Goal: Task Accomplishment & Management: Use online tool/utility

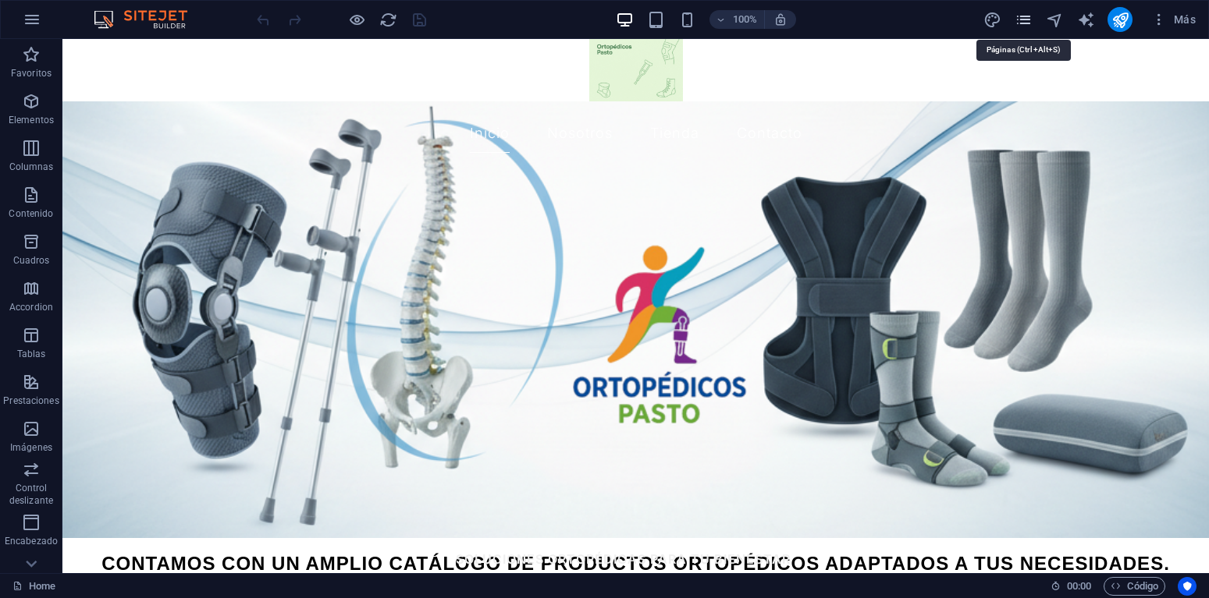
click at [1024, 17] on icon "pages" at bounding box center [1023, 20] width 18 height 18
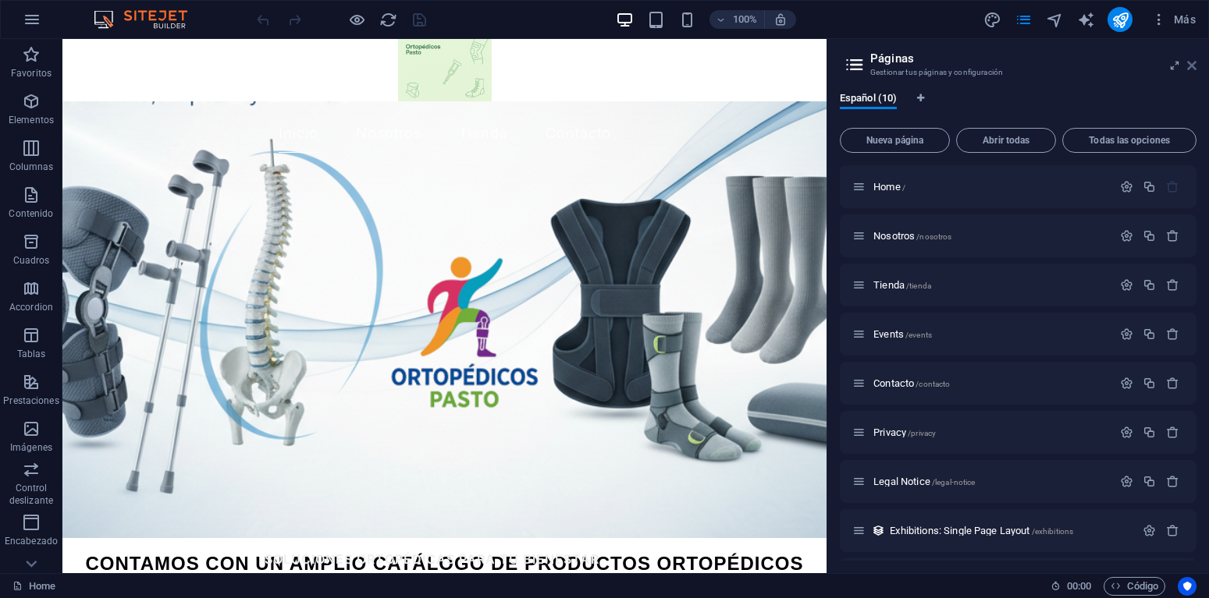
drag, startPoint x: 1191, startPoint y: 63, endPoint x: 931, endPoint y: 70, distance: 260.7
click at [1191, 63] on icon at bounding box center [1191, 65] width 9 height 12
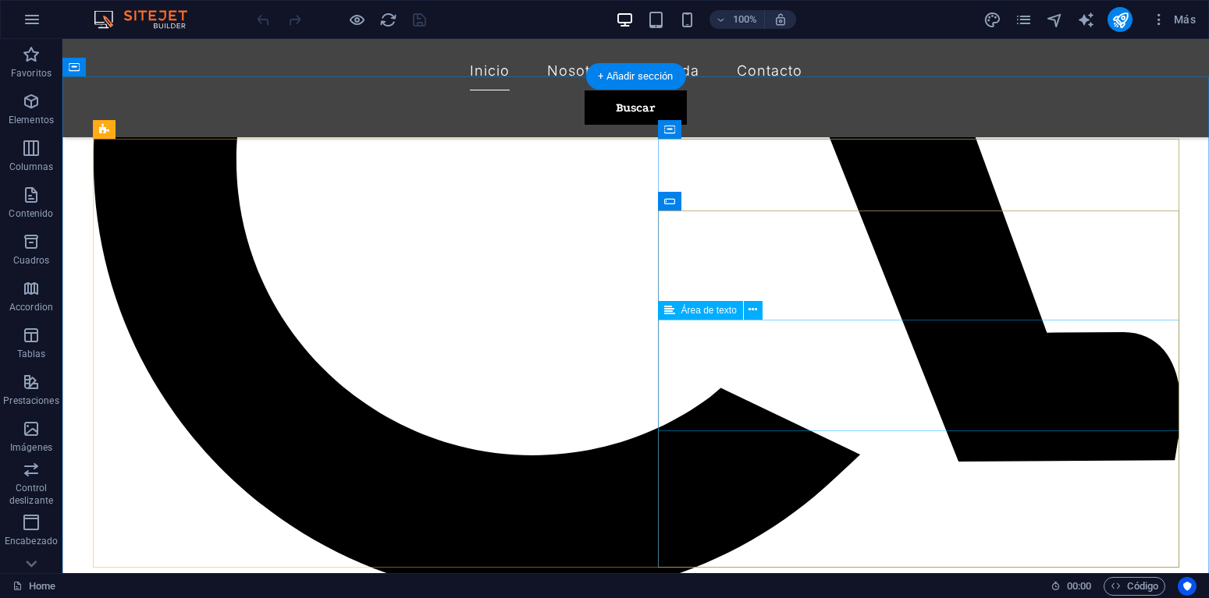
scroll to position [1237, 0]
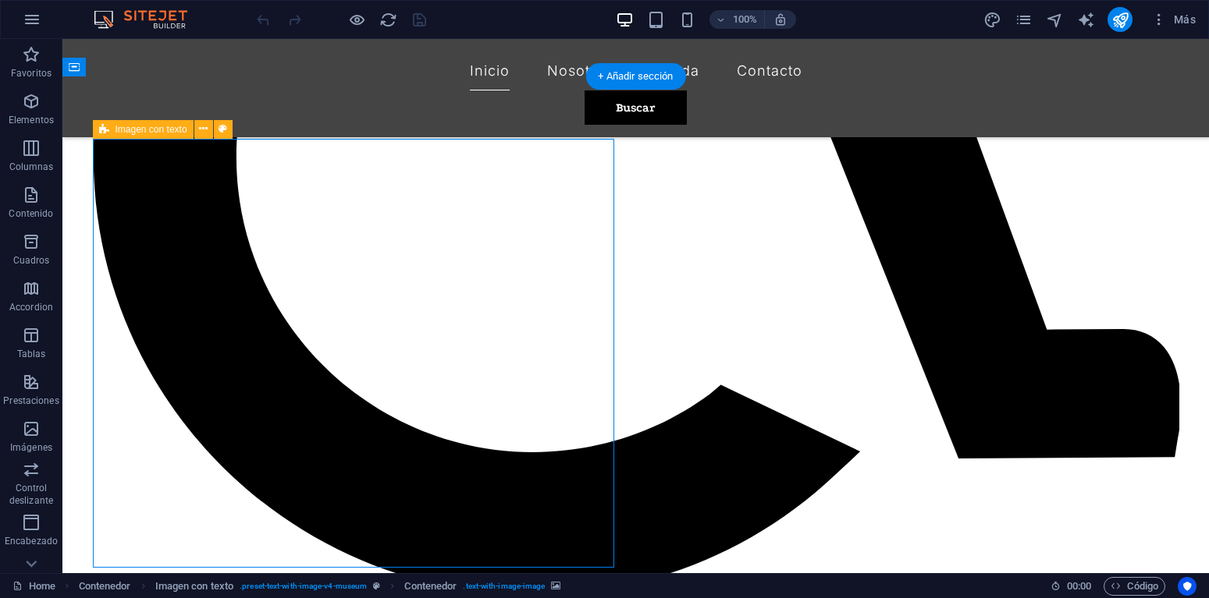
select select "px"
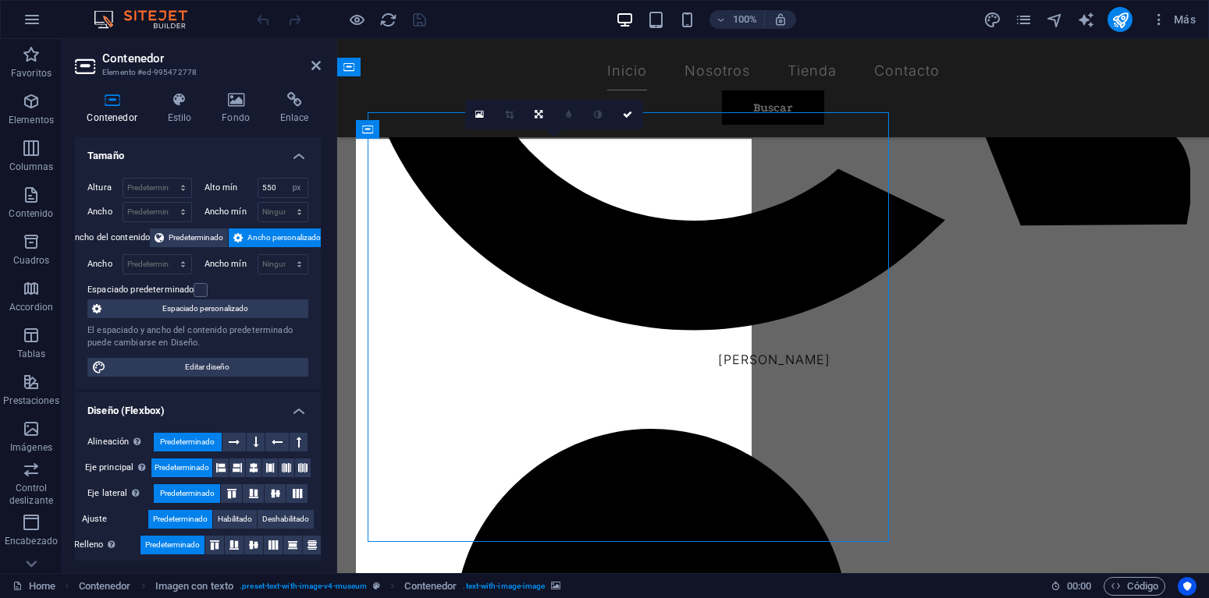
scroll to position [1262, 0]
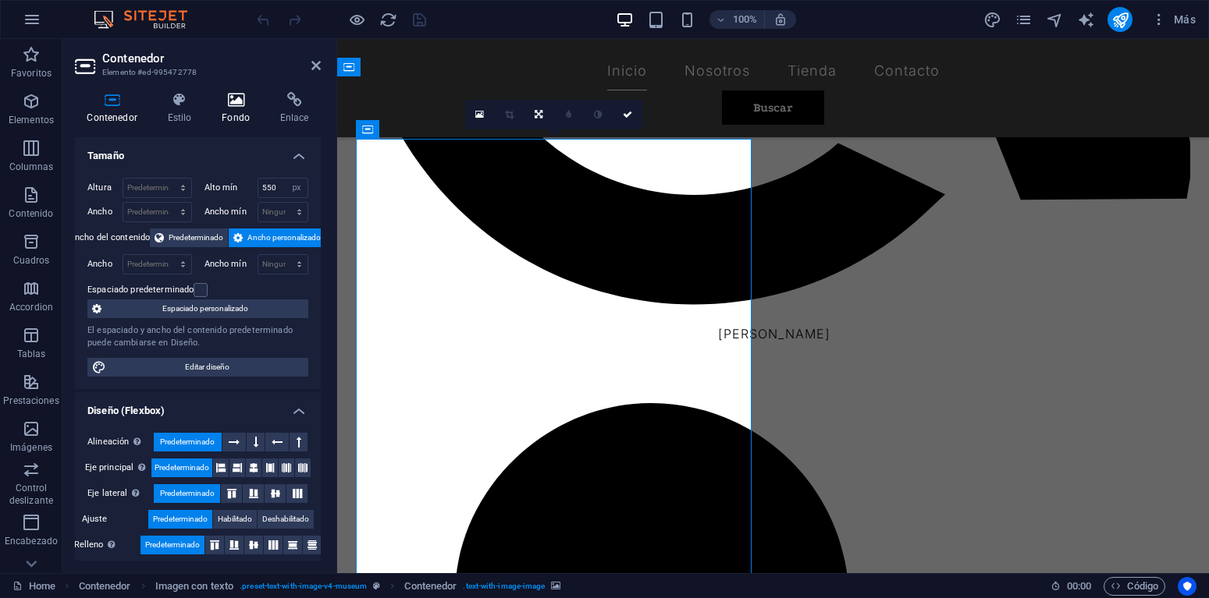
click at [247, 102] on icon at bounding box center [236, 100] width 52 height 16
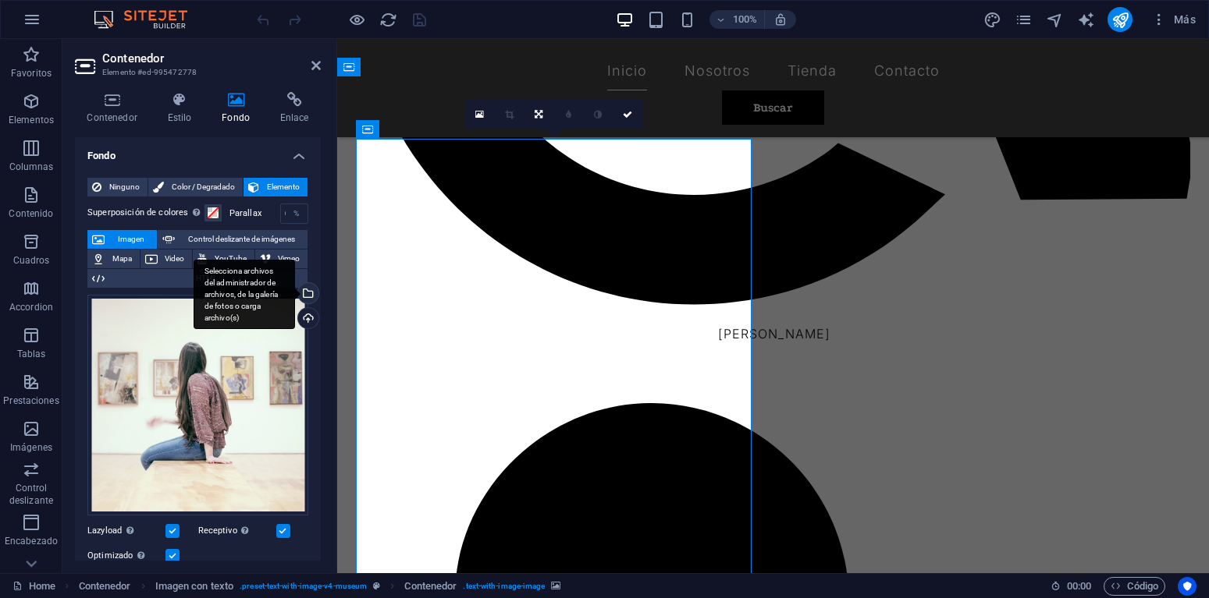
click at [310, 291] on div "Selecciona archivos del administrador de archivos, de la galería de fotos o car…" at bounding box center [306, 294] width 23 height 23
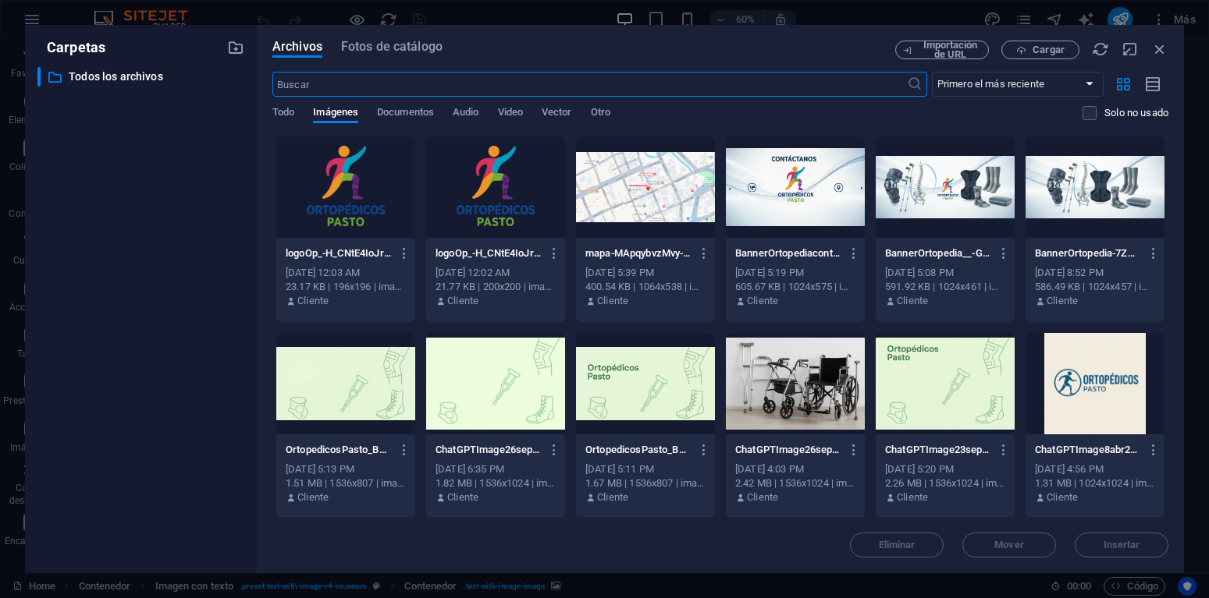
click at [775, 370] on div at bounding box center [795, 383] width 139 height 101
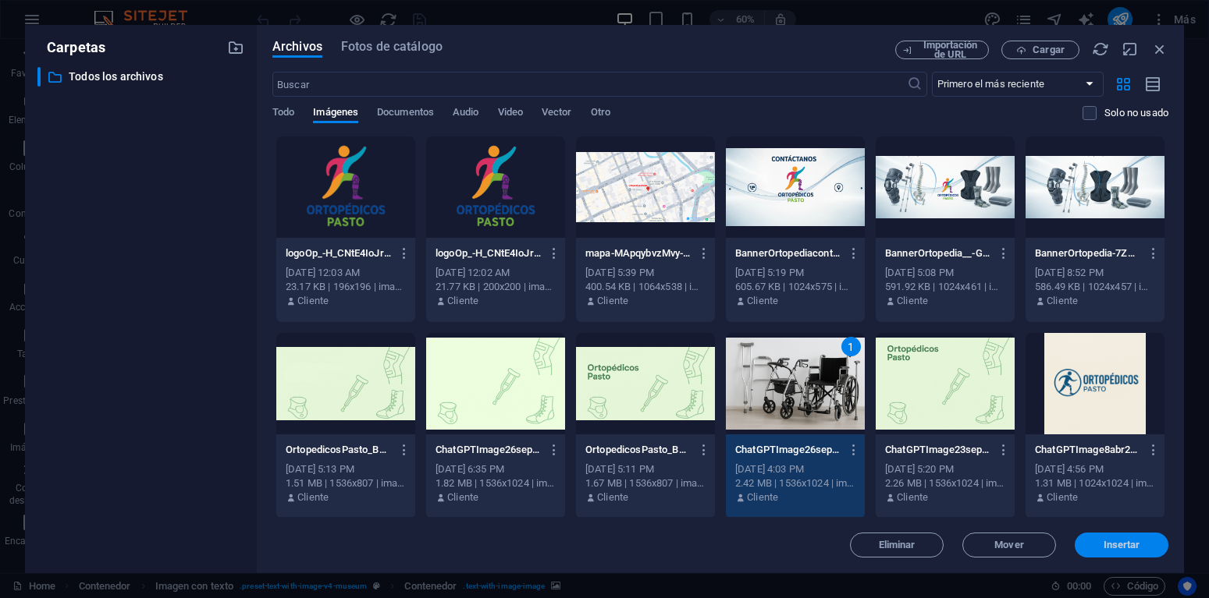
click at [1099, 545] on span "Insertar" at bounding box center [1121, 545] width 81 height 9
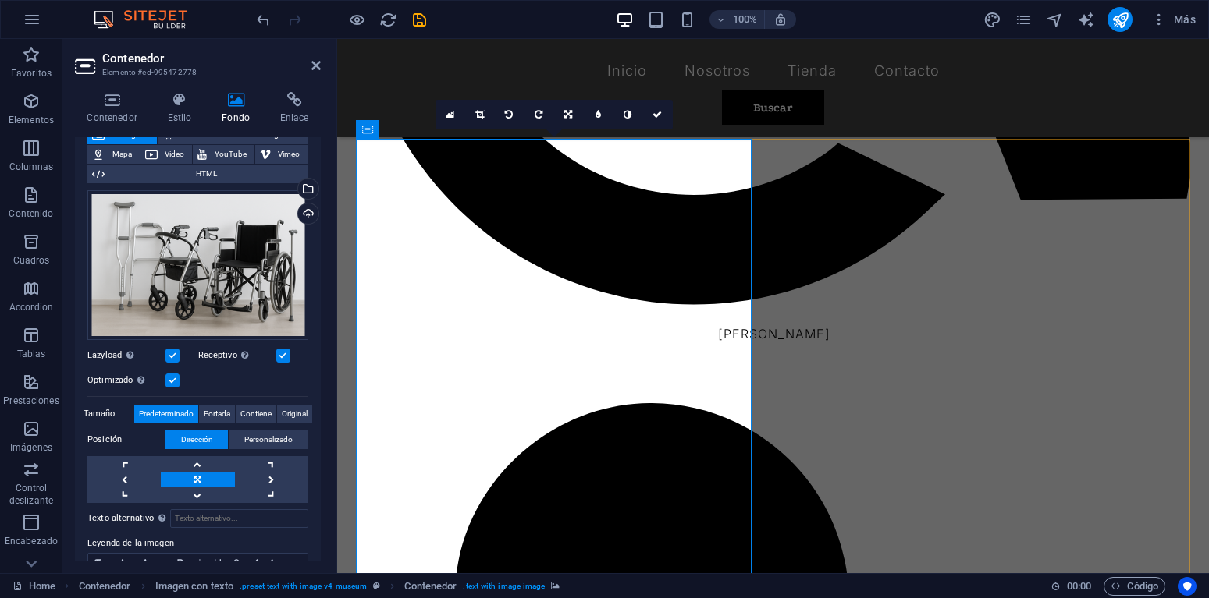
scroll to position [102, 0]
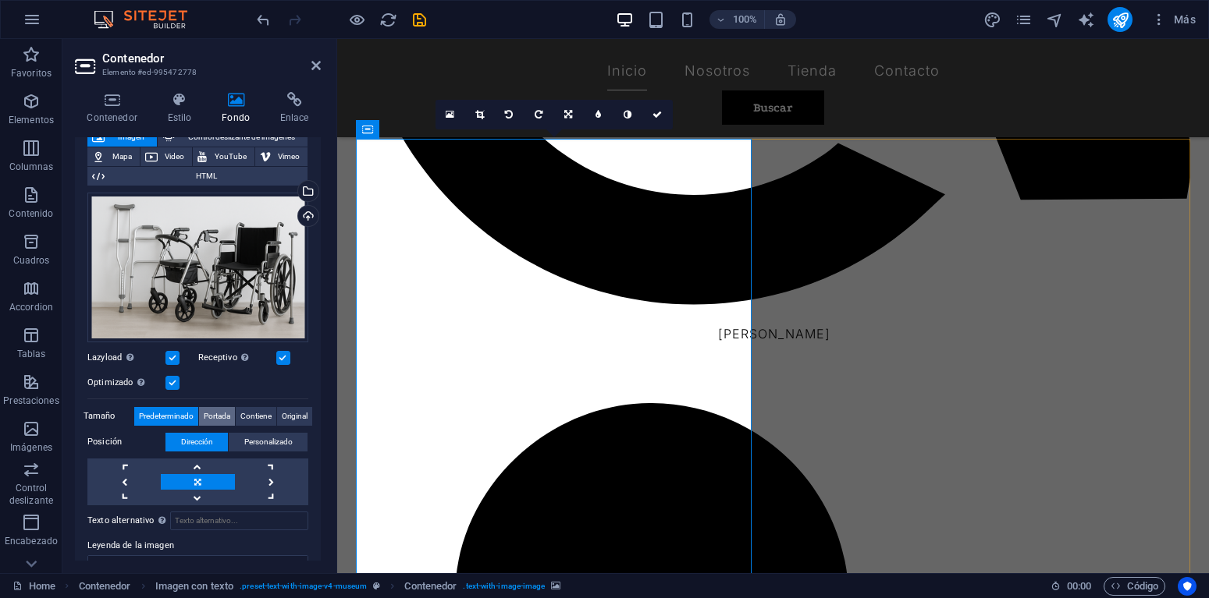
click at [216, 418] on span "Portada" at bounding box center [217, 416] width 27 height 19
click at [251, 412] on span "Contiene" at bounding box center [255, 416] width 31 height 19
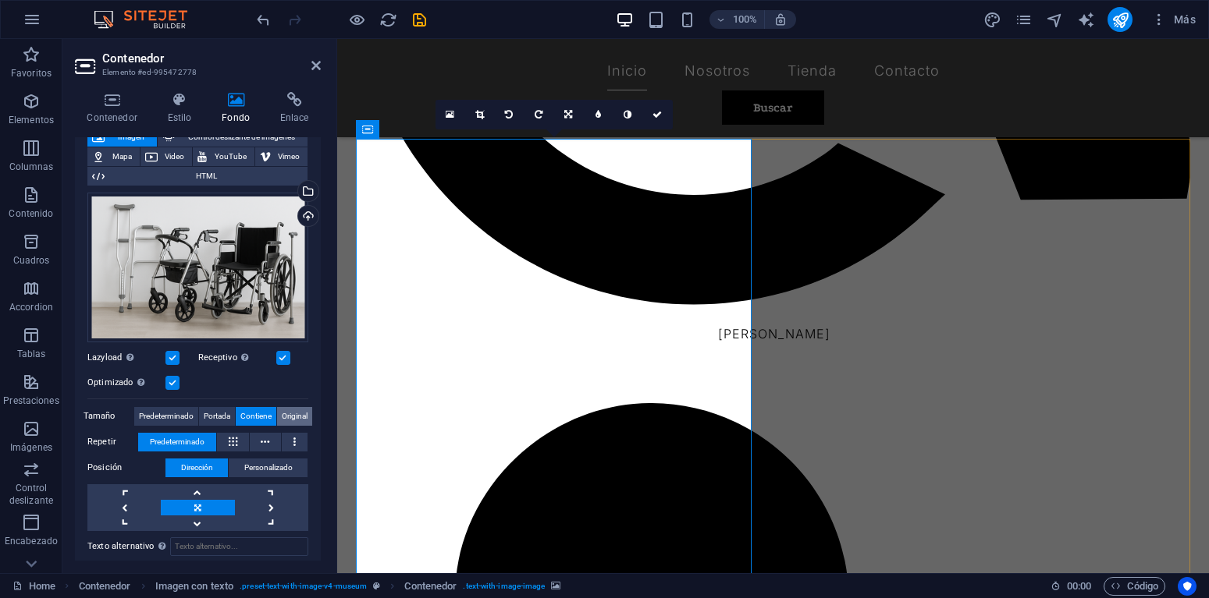
click at [304, 416] on span "Original" at bounding box center [295, 416] width 26 height 19
click at [256, 415] on span "Contiene" at bounding box center [255, 416] width 31 height 19
click at [654, 115] on icon at bounding box center [656, 114] width 9 height 9
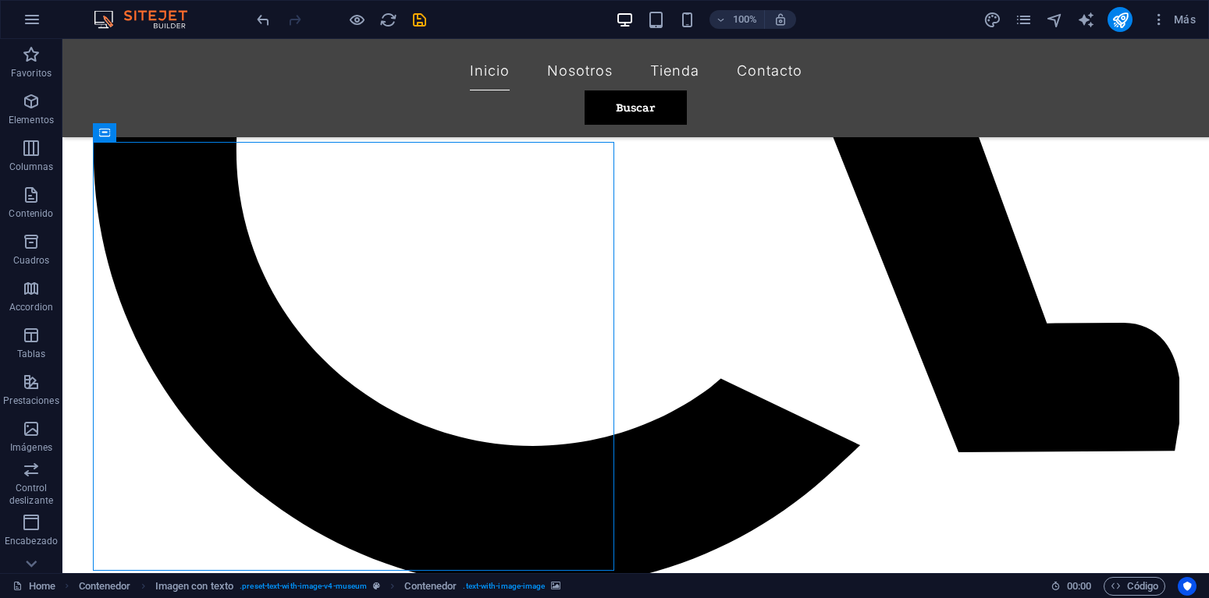
scroll to position [1234, 0]
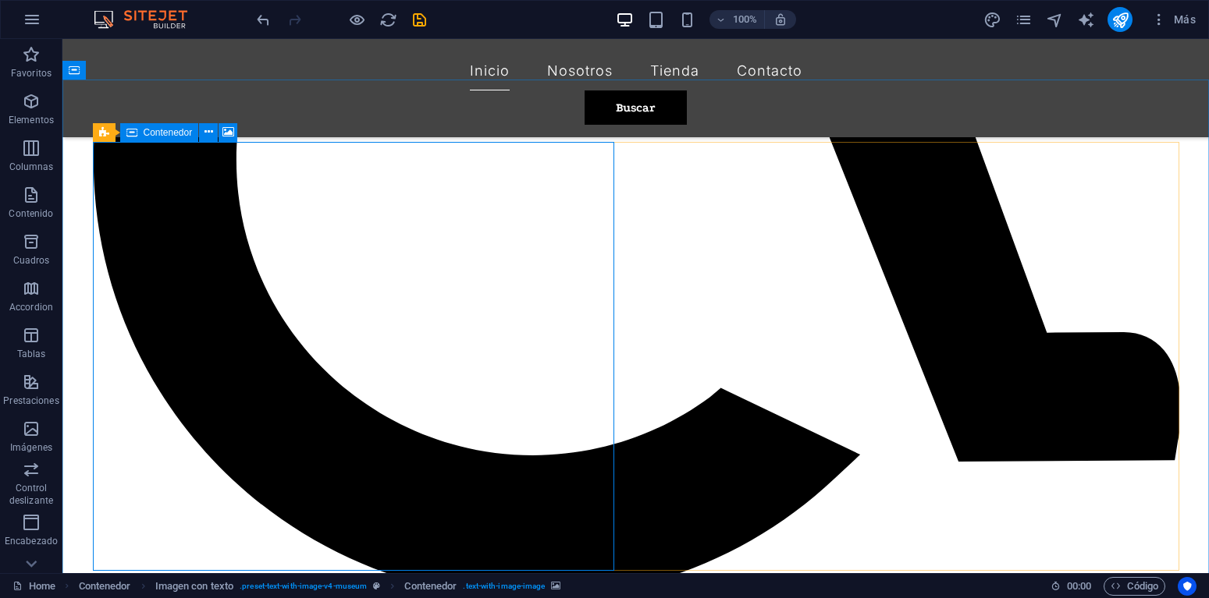
click at [175, 132] on span "Contenedor" at bounding box center [168, 132] width 49 height 9
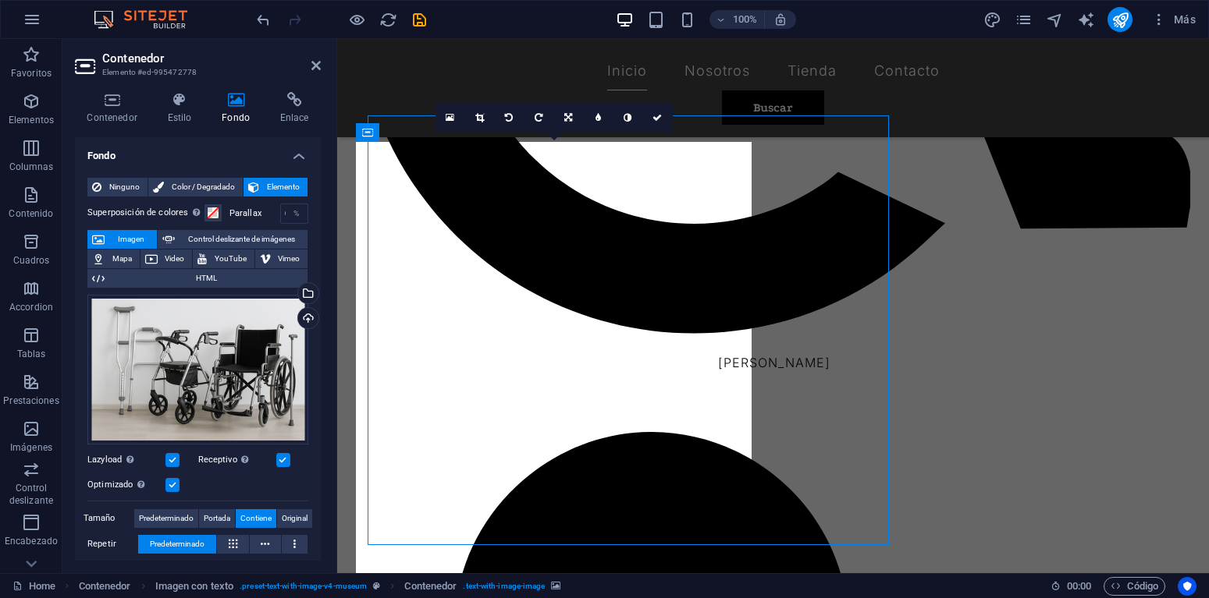
scroll to position [1259, 0]
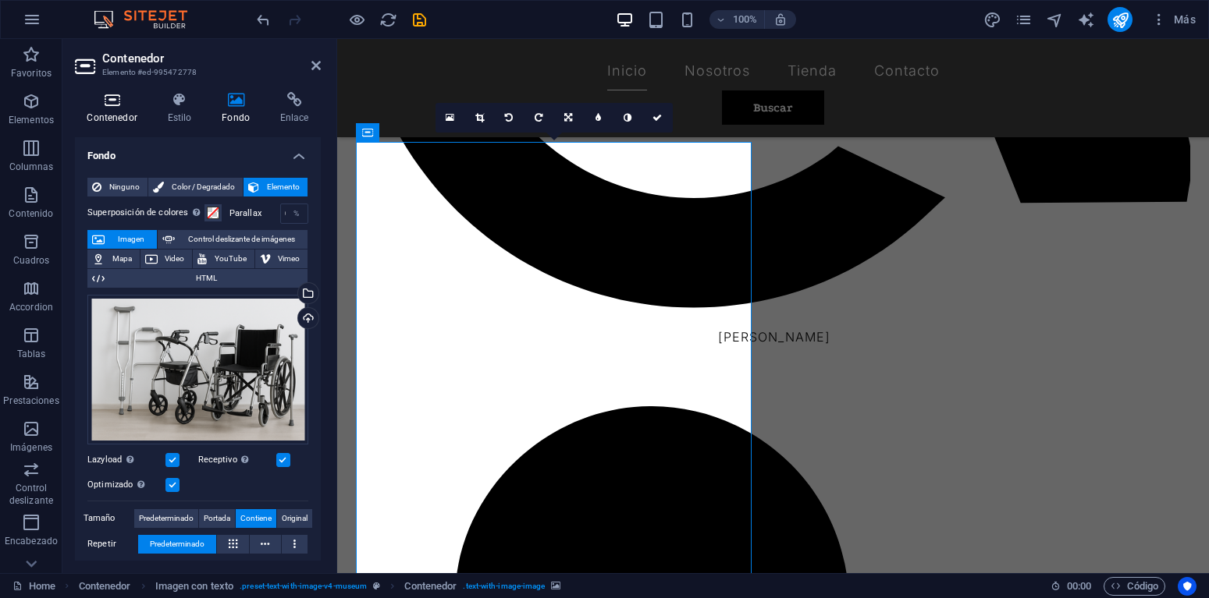
click at [106, 114] on h4 "Contenedor" at bounding box center [115, 108] width 80 height 33
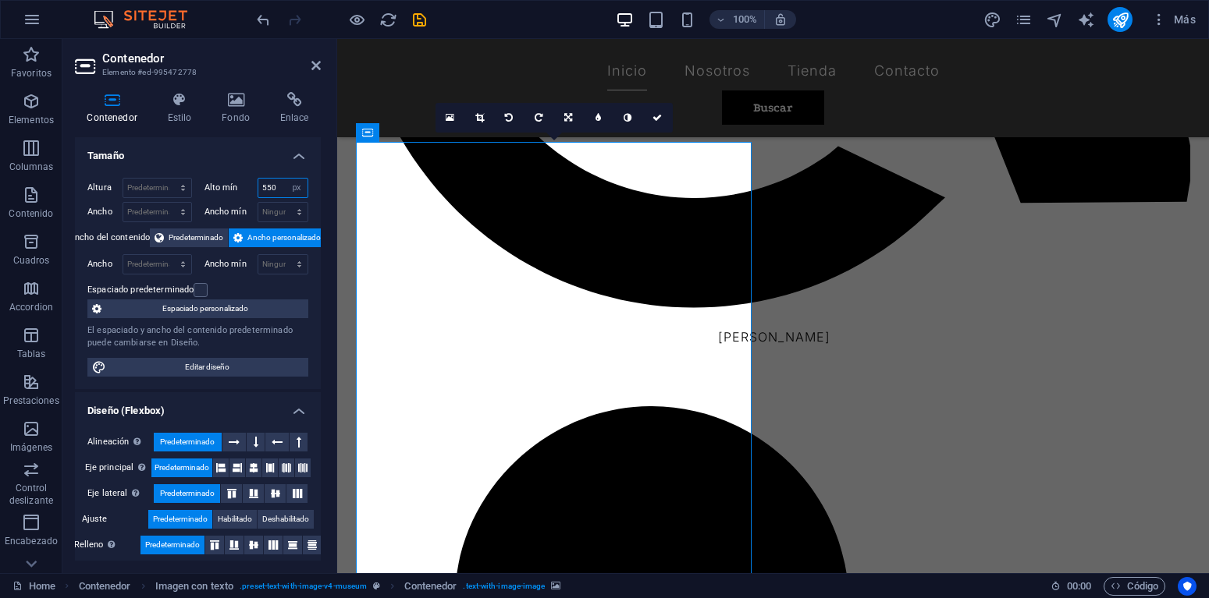
click at [279, 190] on input "550" at bounding box center [283, 188] width 50 height 19
click at [286, 179] on select "Ninguno px rem % vh vw" at bounding box center [297, 188] width 22 height 19
select select "6f4h3tk1t9g"
click option "Ninguno" at bounding box center [0, 0] width 0 height 0
select select "DISABLED_OPTION_VALUE"
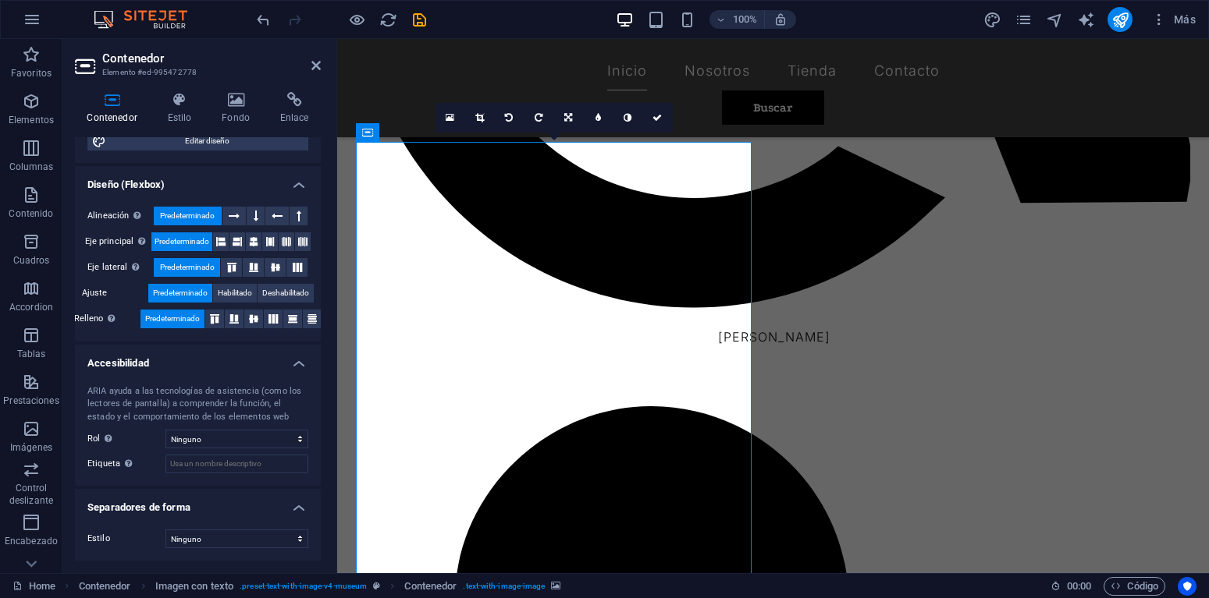
scroll to position [0, 0]
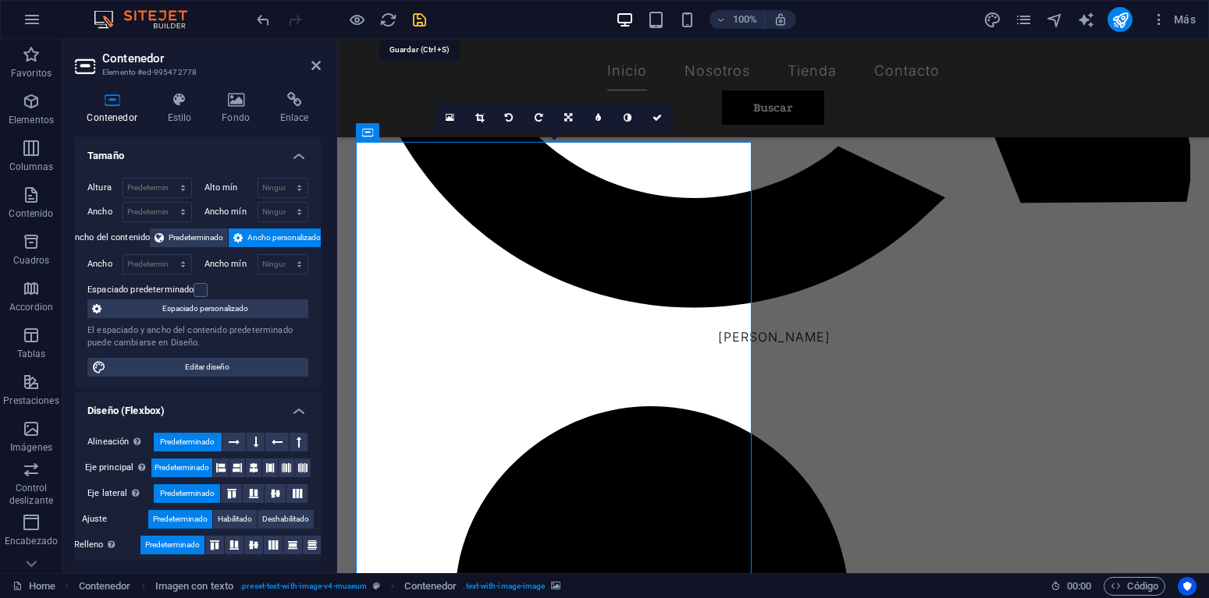
click at [418, 17] on icon "save" at bounding box center [419, 20] width 18 height 18
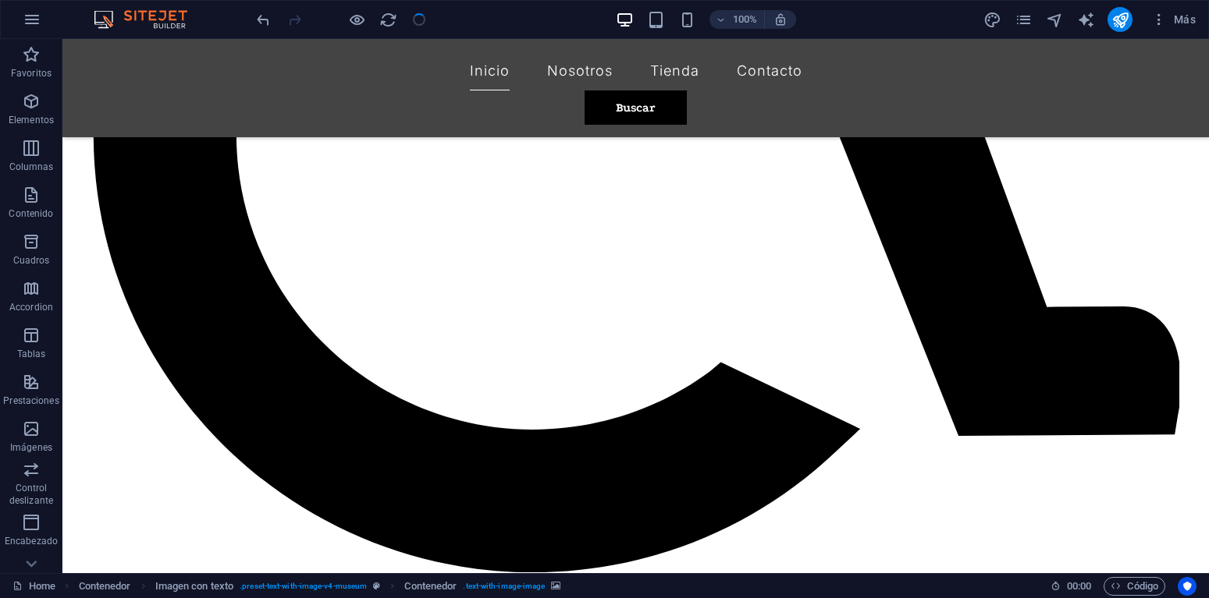
checkbox input "false"
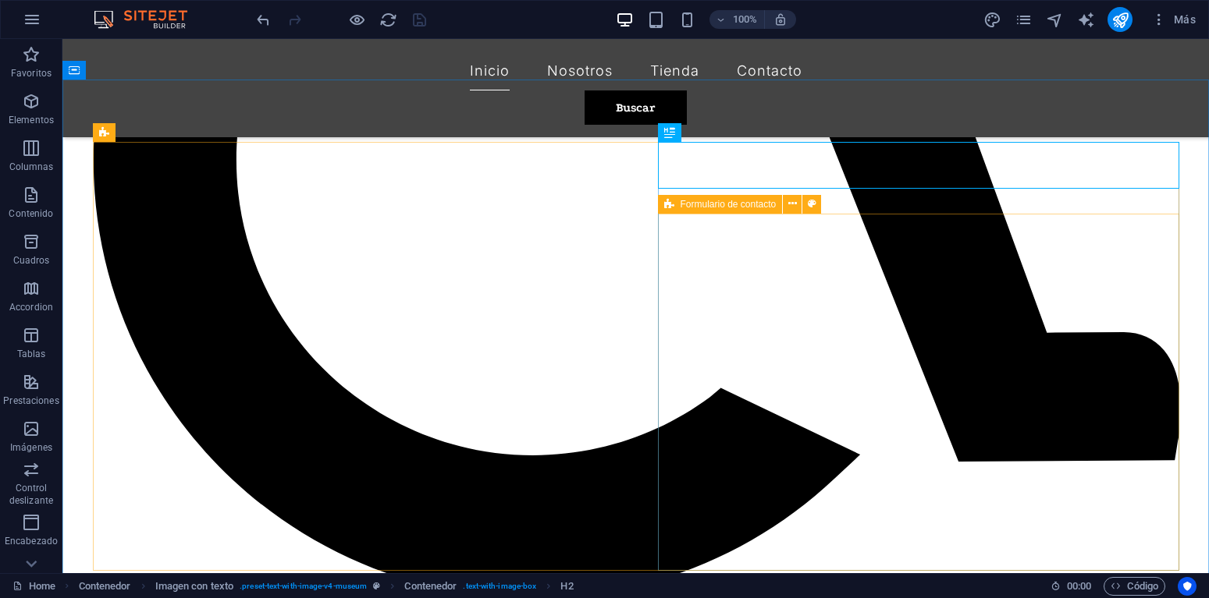
click at [669, 206] on icon at bounding box center [669, 204] width 10 height 19
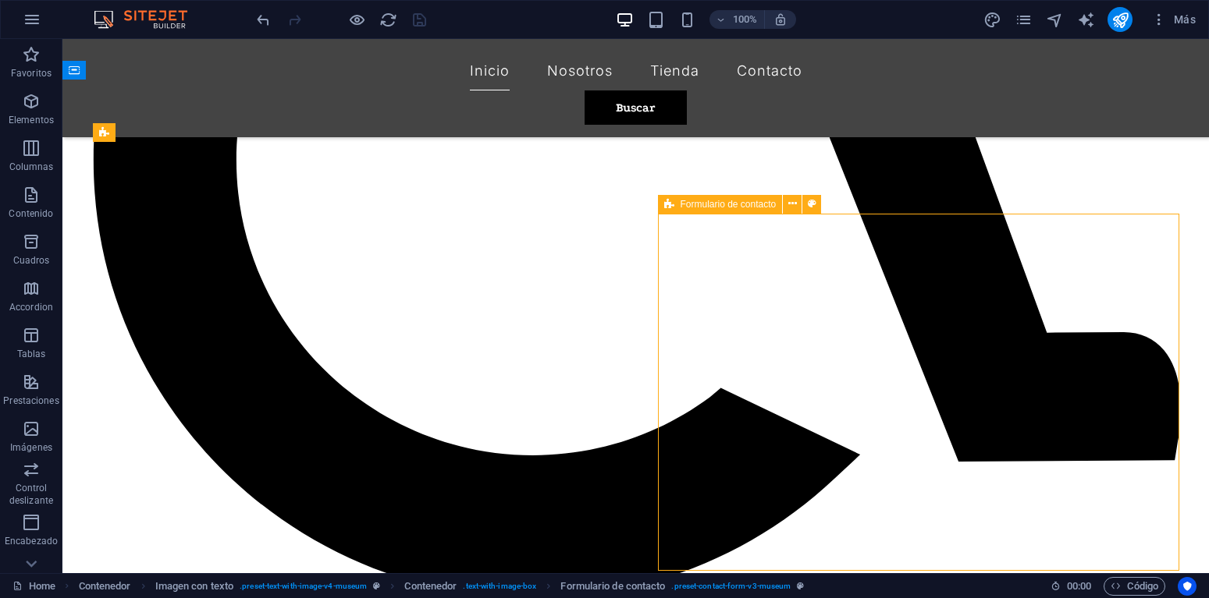
click at [670, 206] on icon at bounding box center [669, 204] width 10 height 19
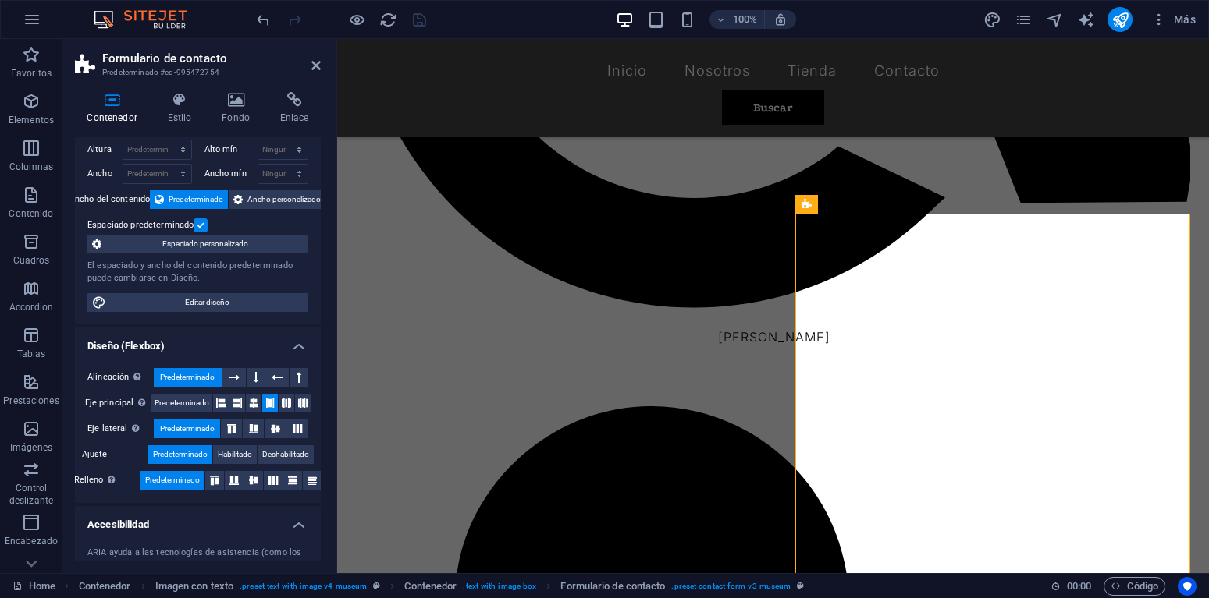
scroll to position [0, 0]
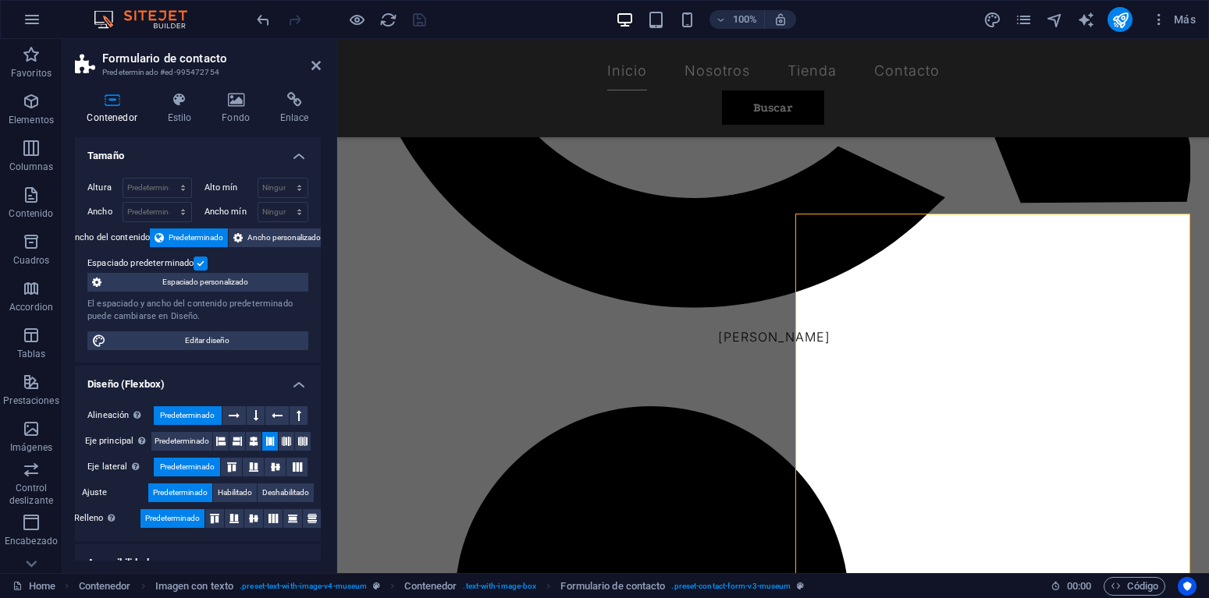
click at [155, 66] on h3 "Predeterminado #ed-995472754" at bounding box center [195, 73] width 187 height 14
click at [176, 107] on icon at bounding box center [179, 100] width 48 height 16
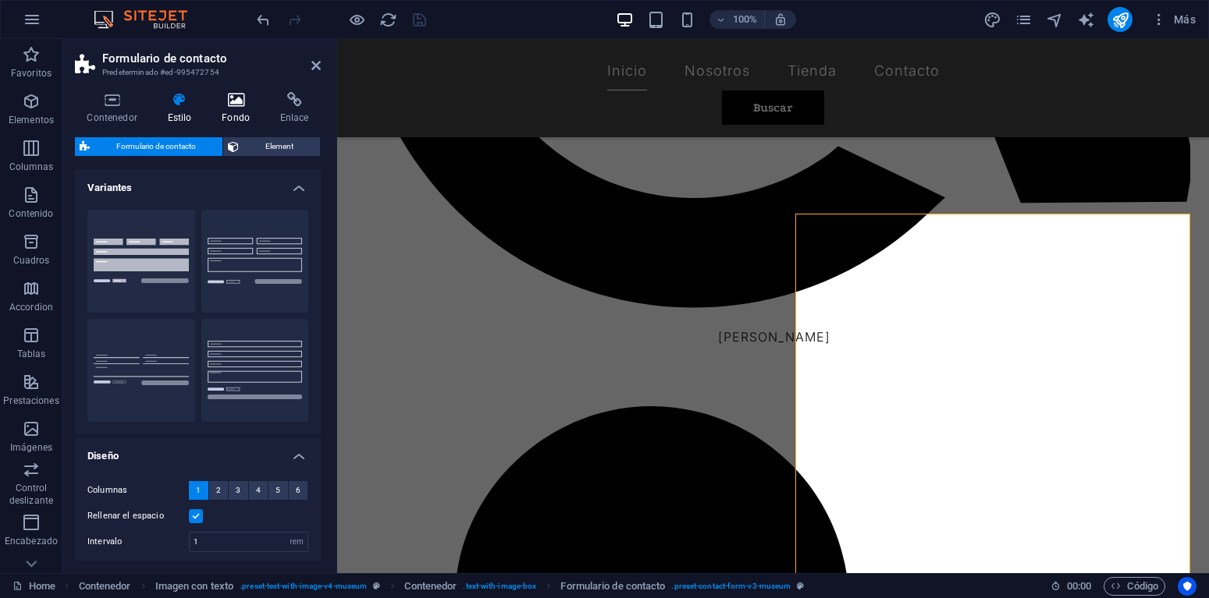
click at [237, 113] on h4 "Fondo" at bounding box center [239, 108] width 59 height 33
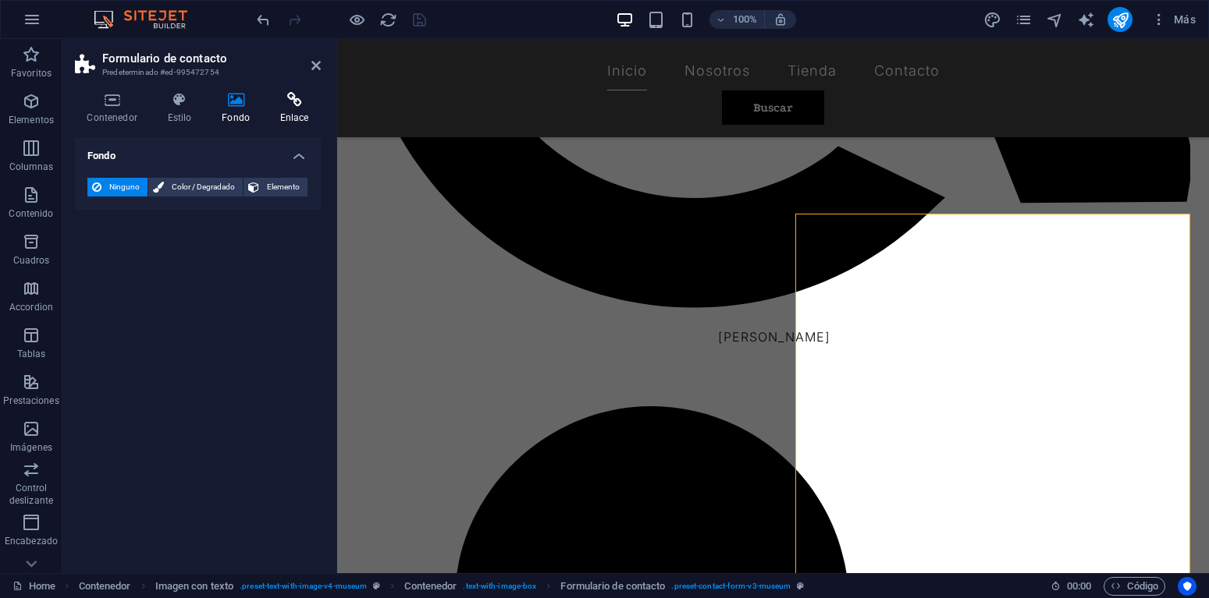
click at [300, 99] on icon at bounding box center [294, 100] width 53 height 16
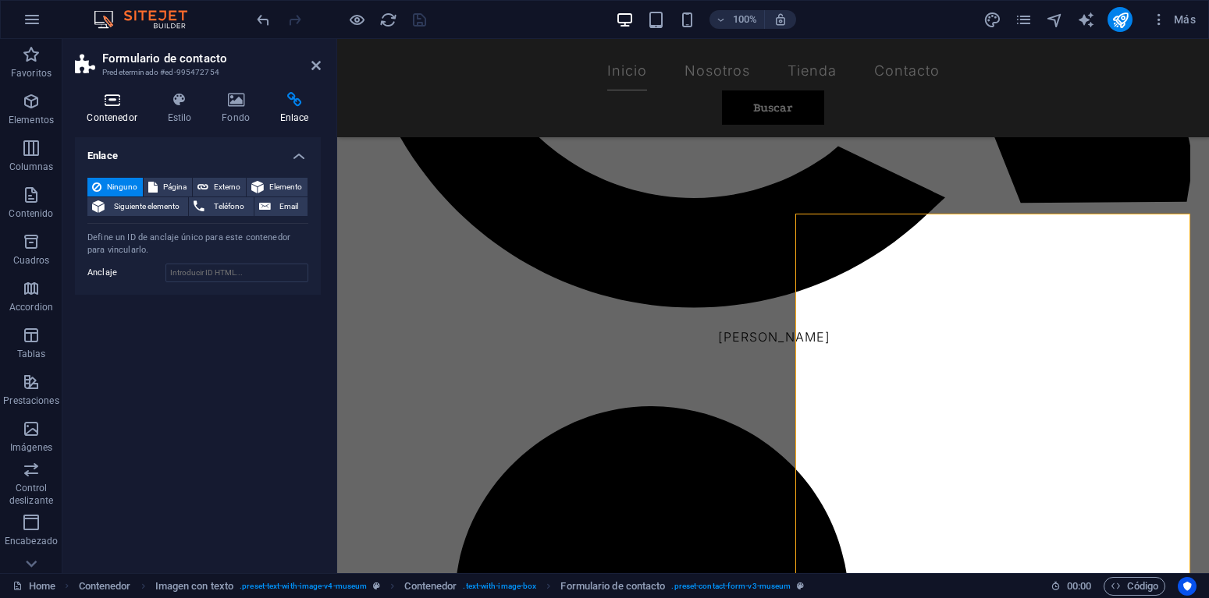
click at [117, 109] on h4 "Contenedor" at bounding box center [115, 108] width 80 height 33
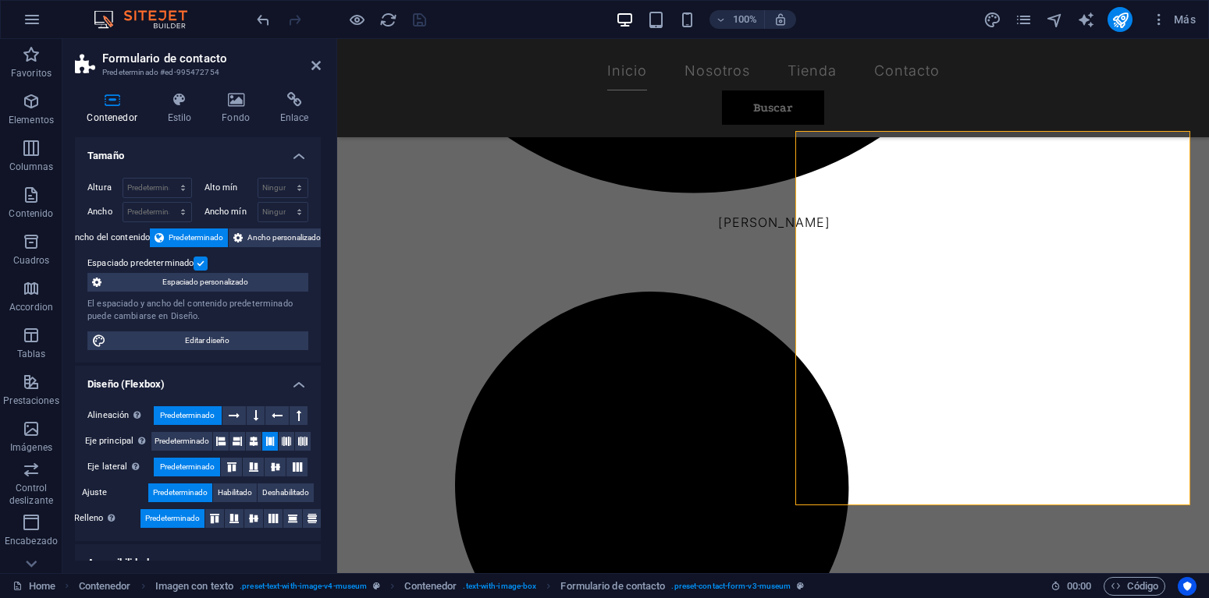
scroll to position [1381, 0]
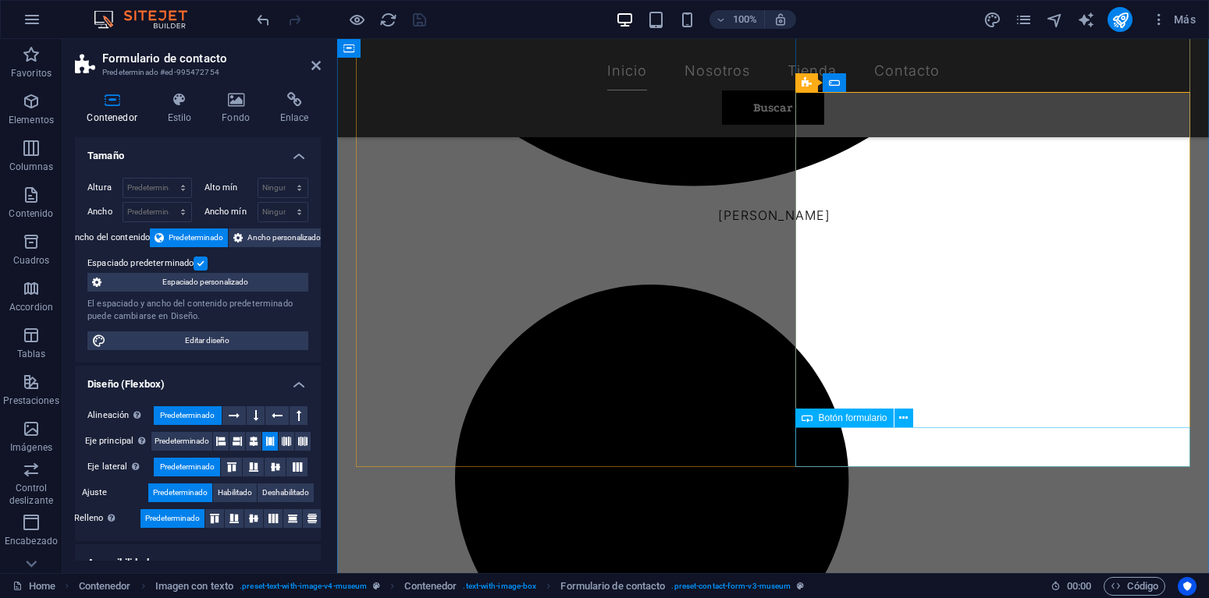
select select "px"
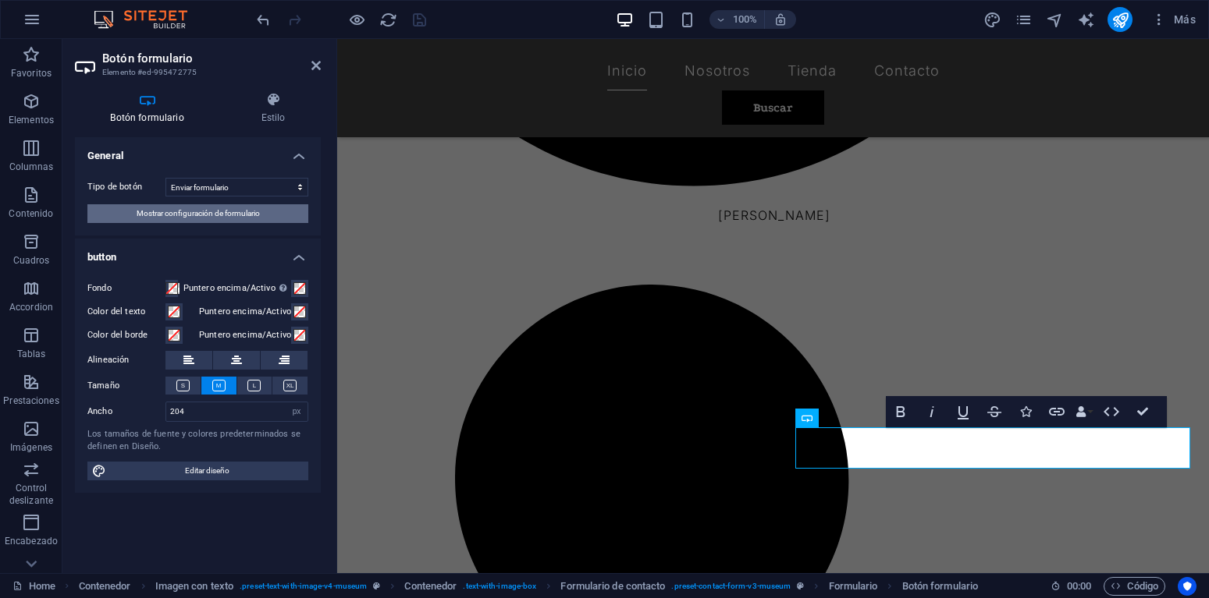
click at [215, 213] on span "Mostrar configuración de formulario" at bounding box center [198, 213] width 123 height 19
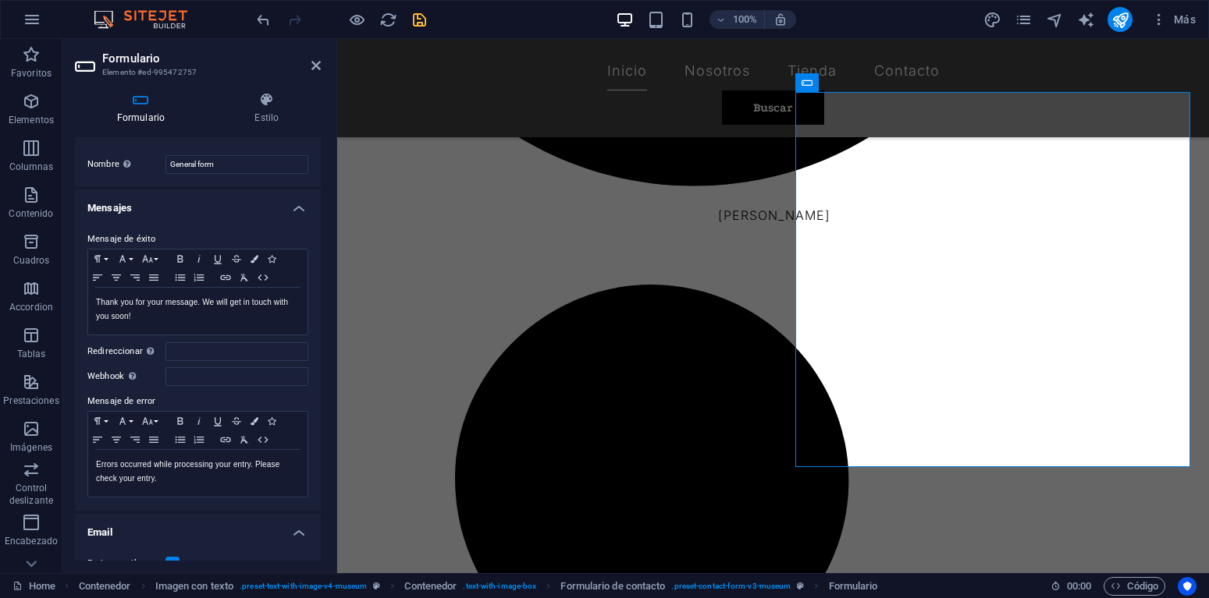
scroll to position [0, 0]
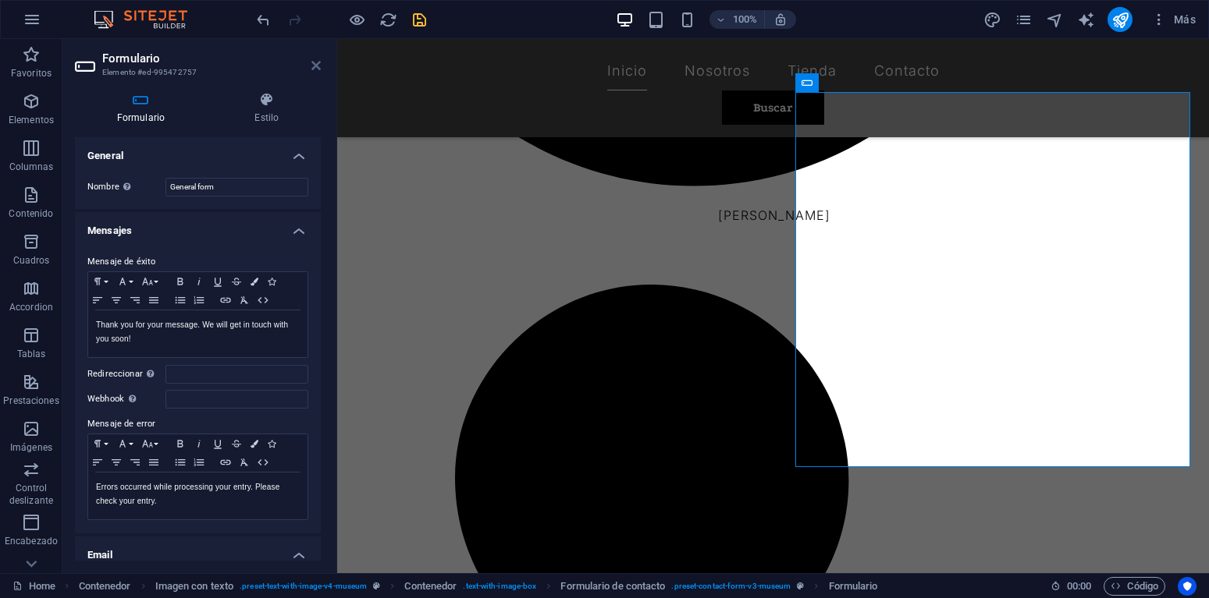
click at [317, 65] on icon at bounding box center [315, 65] width 9 height 12
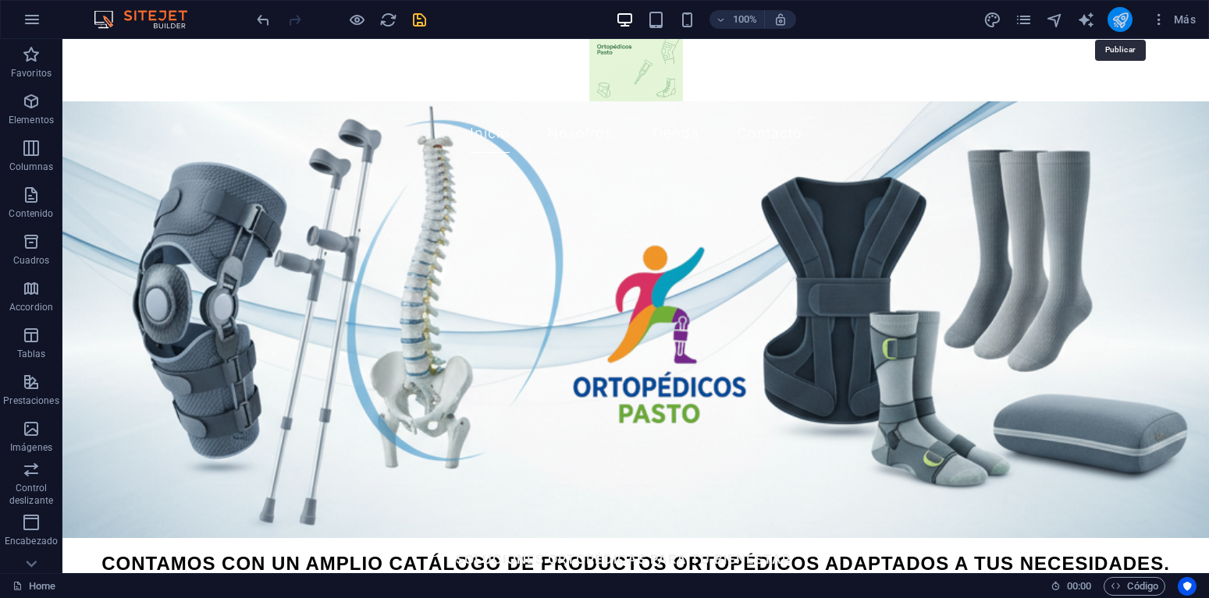
click at [1123, 16] on icon "publish" at bounding box center [1120, 20] width 18 height 18
checkbox input "false"
